Goal: Obtain resource: Obtain resource

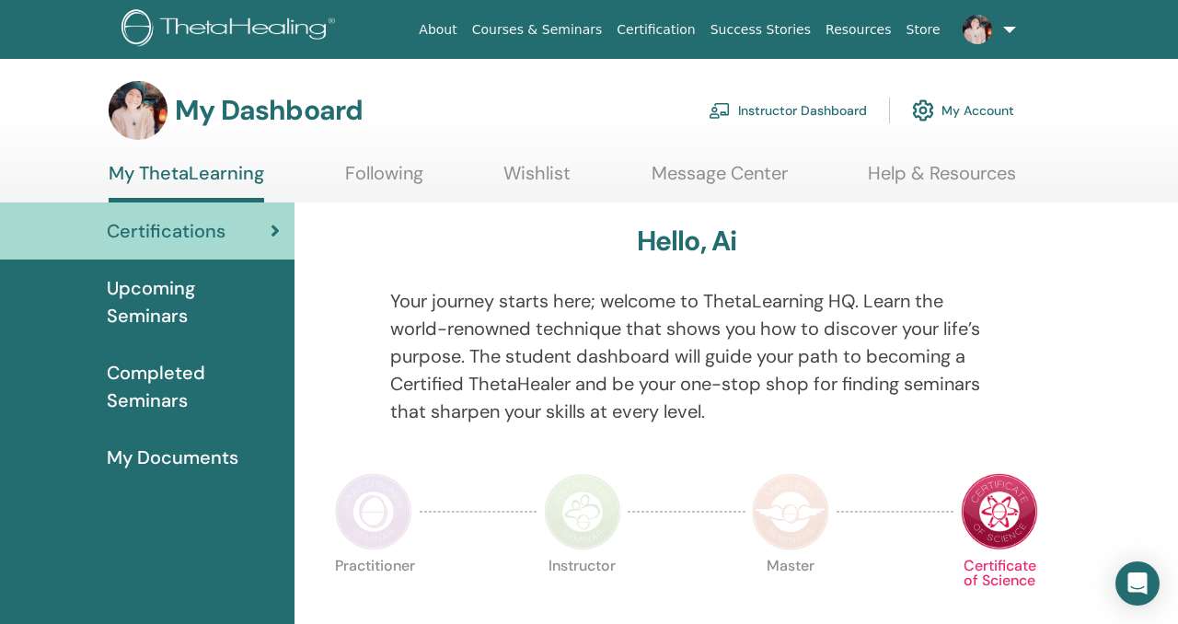
click at [802, 100] on link "Instructor Dashboard" at bounding box center [787, 110] width 158 height 40
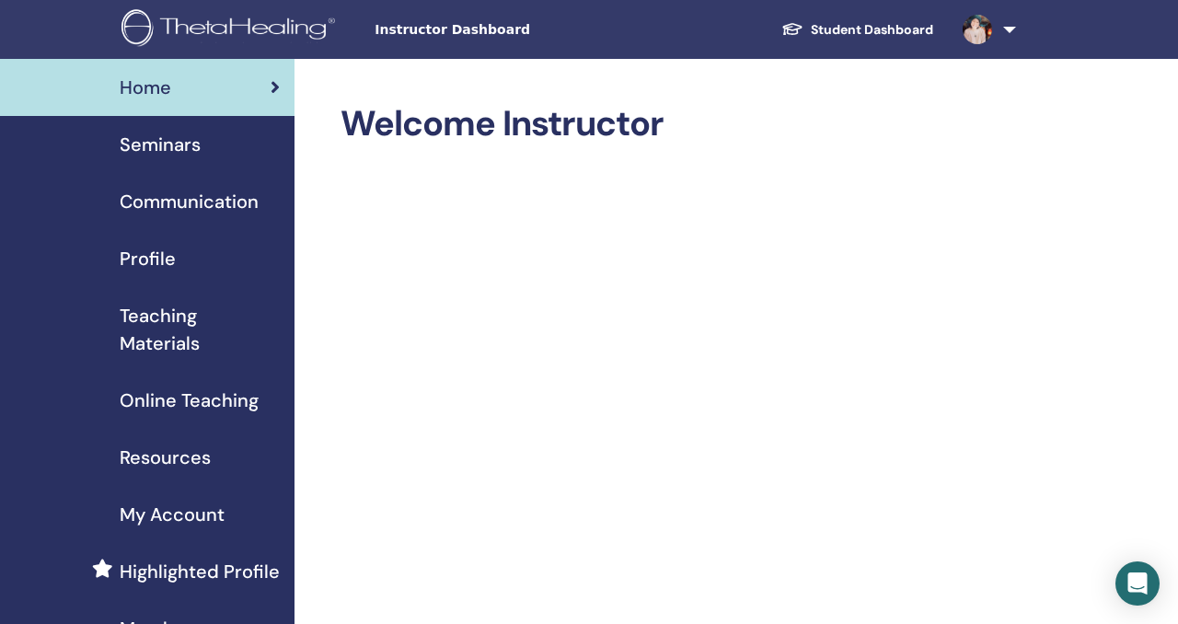
click at [177, 338] on span "Teaching Materials" at bounding box center [200, 329] width 160 height 55
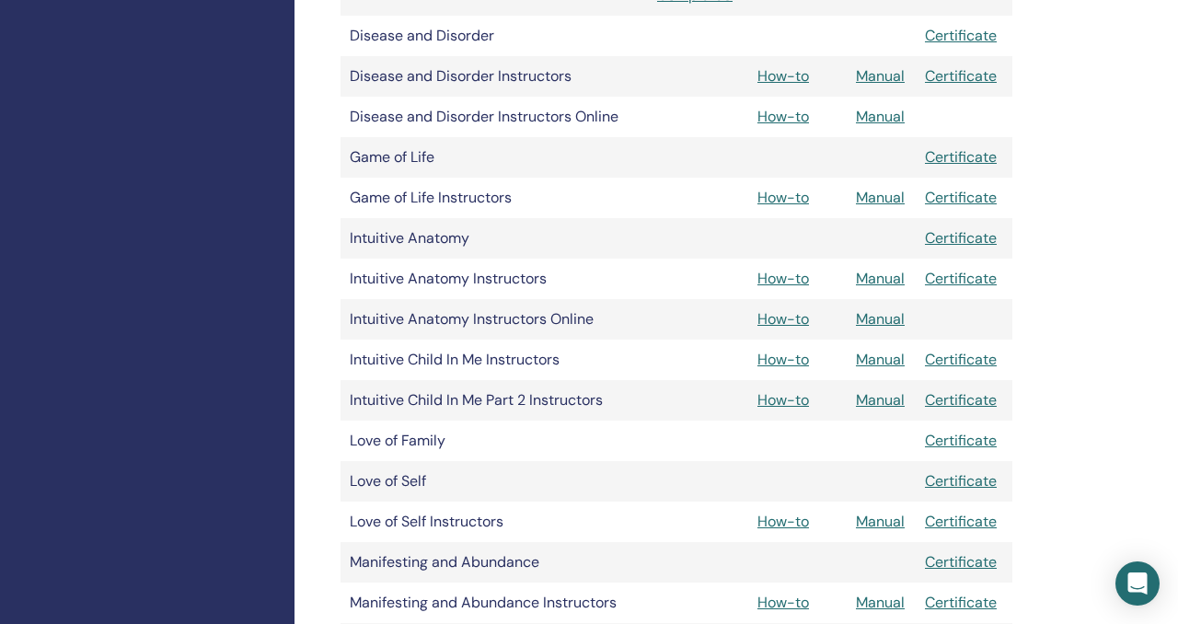
scroll to position [1732, 0]
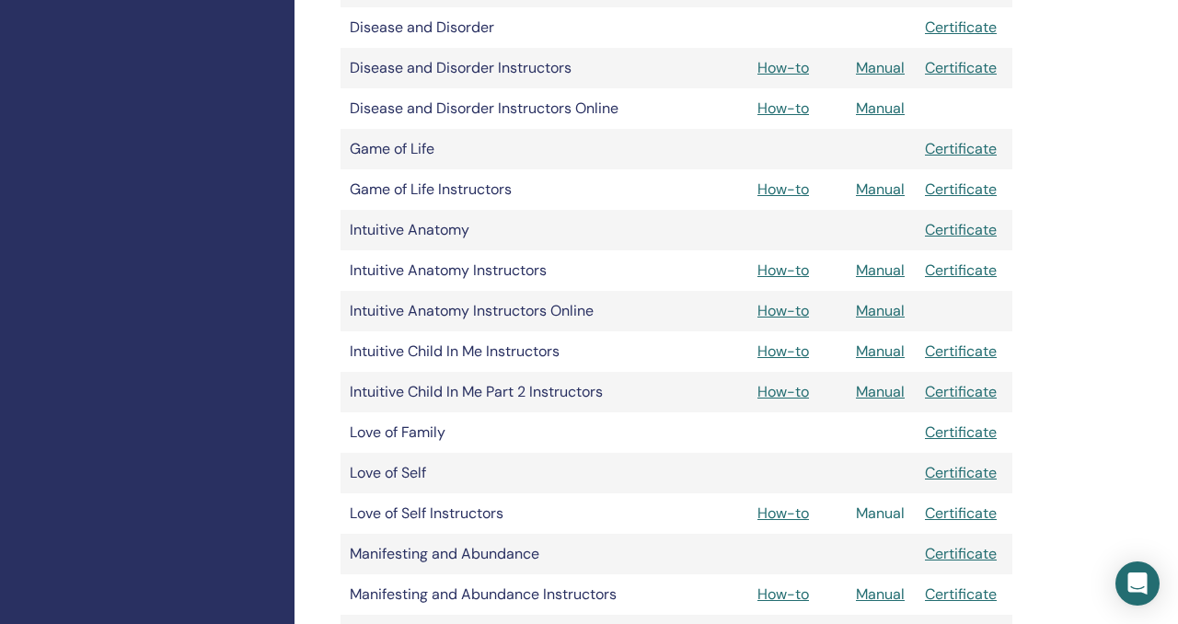
click at [890, 518] on link "Manual" at bounding box center [880, 512] width 49 height 19
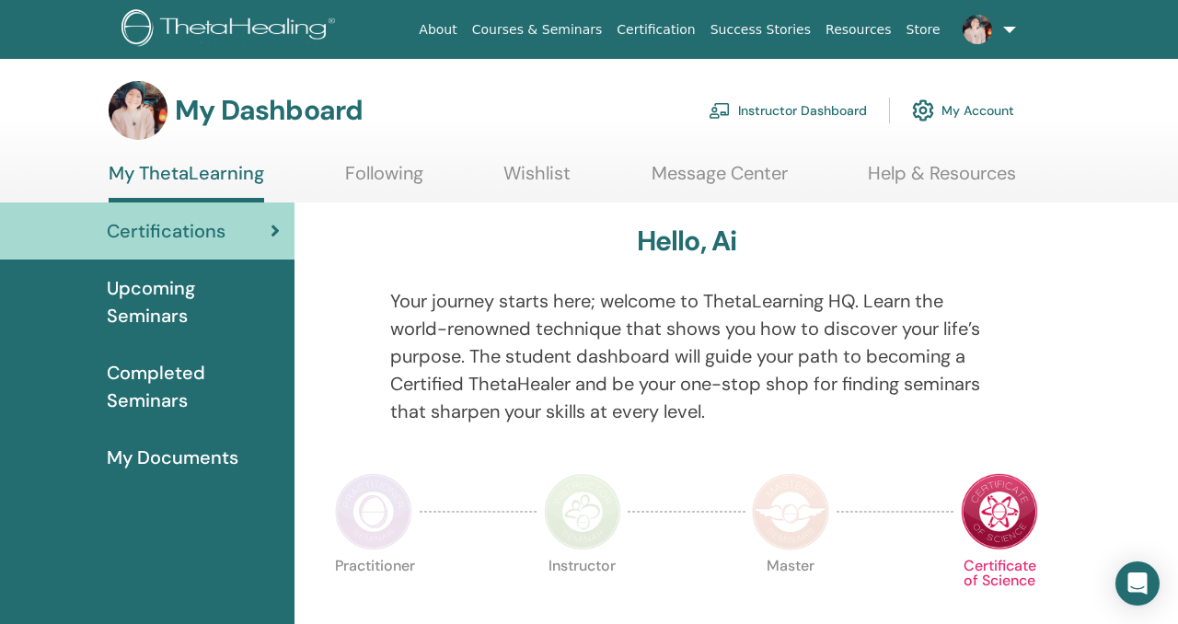
click at [826, 110] on link "Instructor Dashboard" at bounding box center [787, 110] width 158 height 40
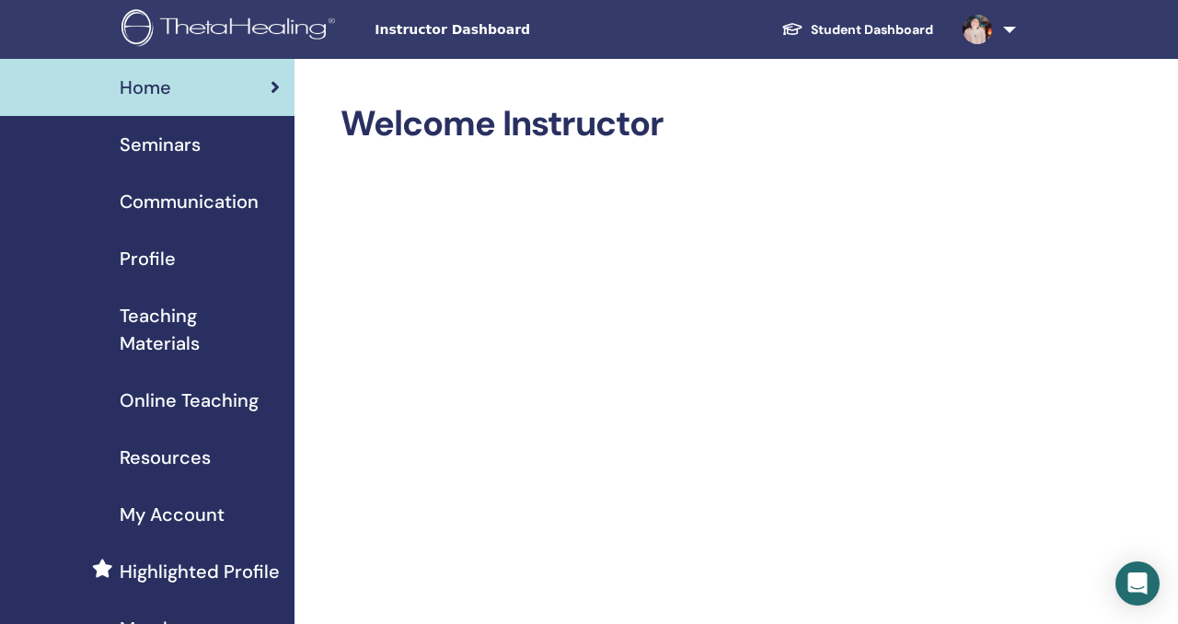
click at [177, 320] on span "Teaching Materials" at bounding box center [200, 329] width 160 height 55
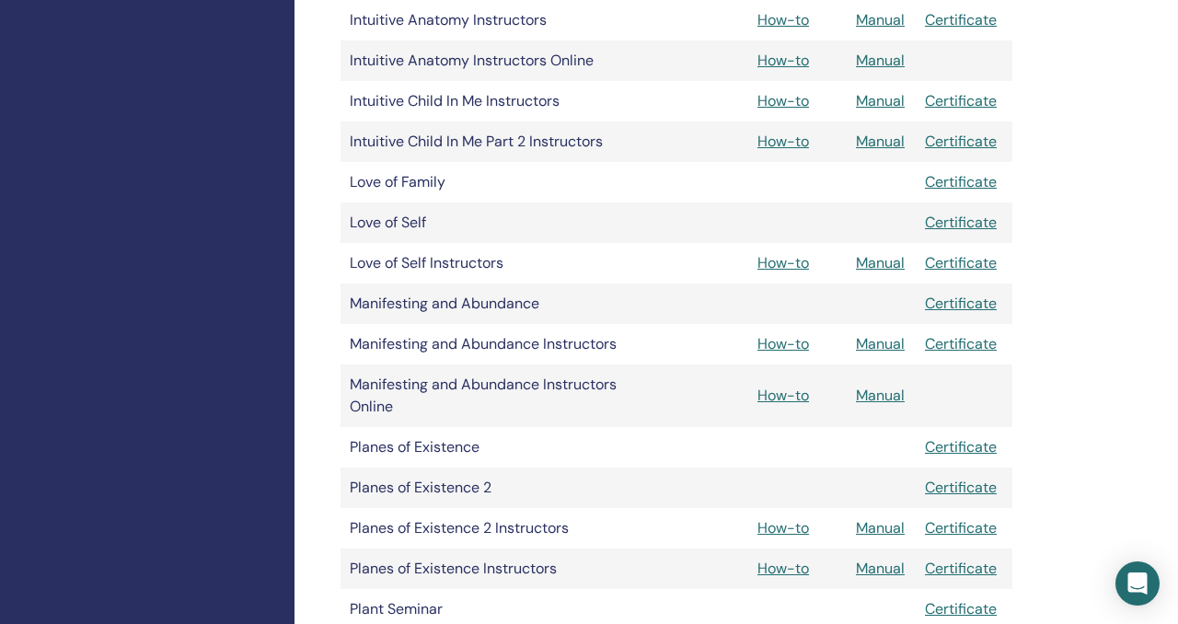
scroll to position [1958, 0]
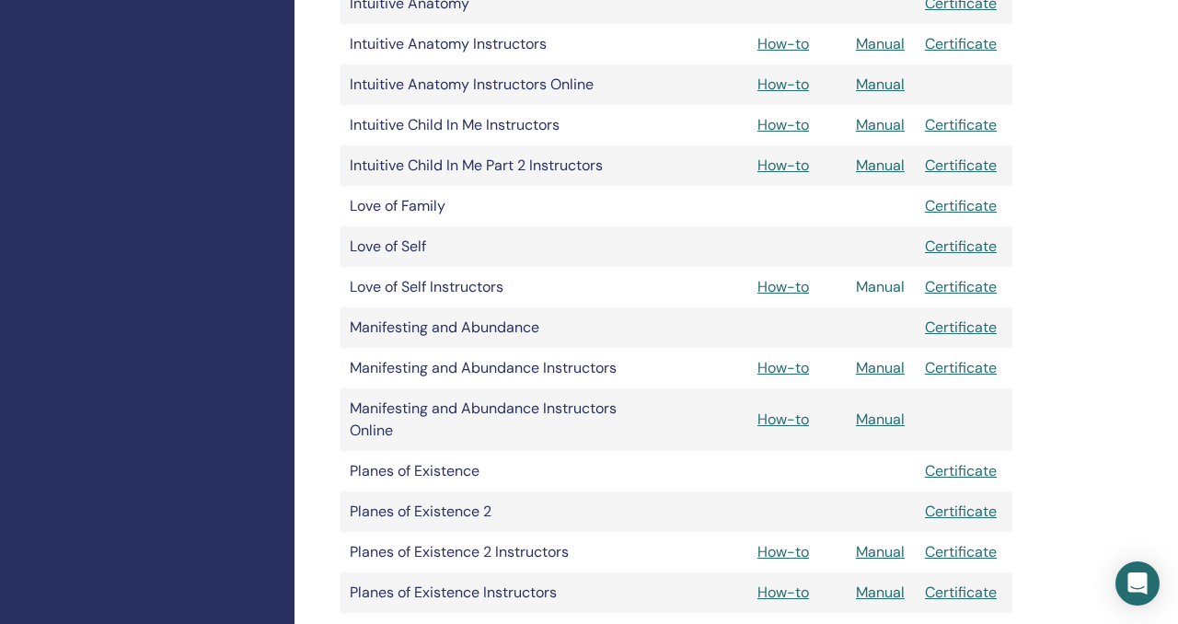
click at [895, 290] on link "Manual" at bounding box center [880, 286] width 49 height 19
